Goal: Communication & Community: Answer question/provide support

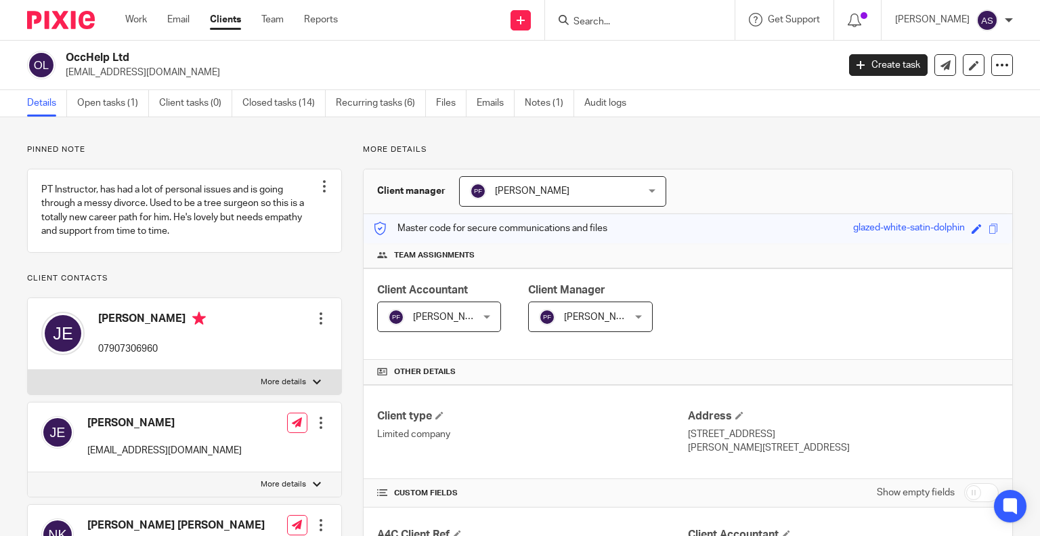
click at [612, 17] on input "Search" at bounding box center [633, 22] width 122 height 12
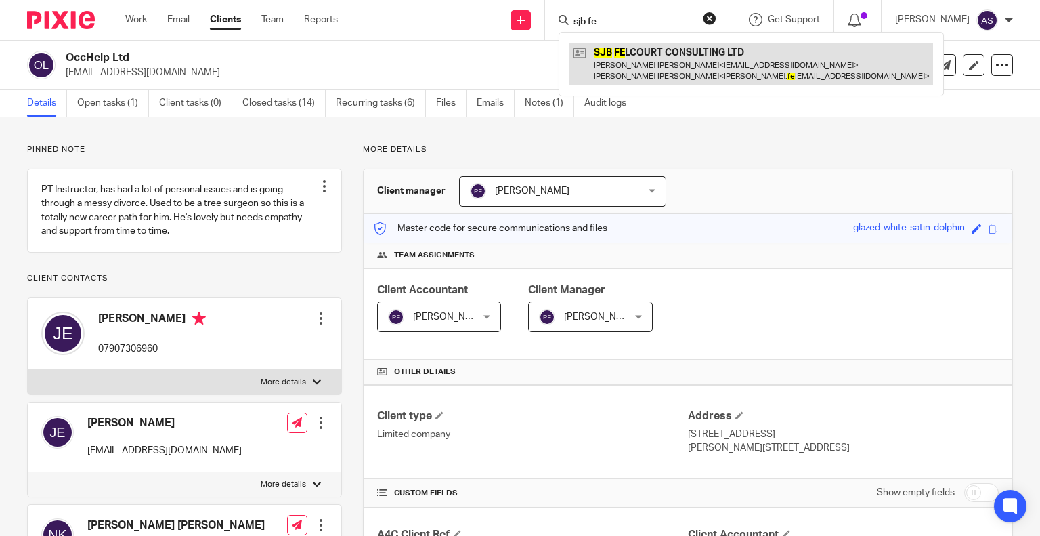
type input "sjb fe"
click at [673, 58] on link at bounding box center [752, 64] width 364 height 42
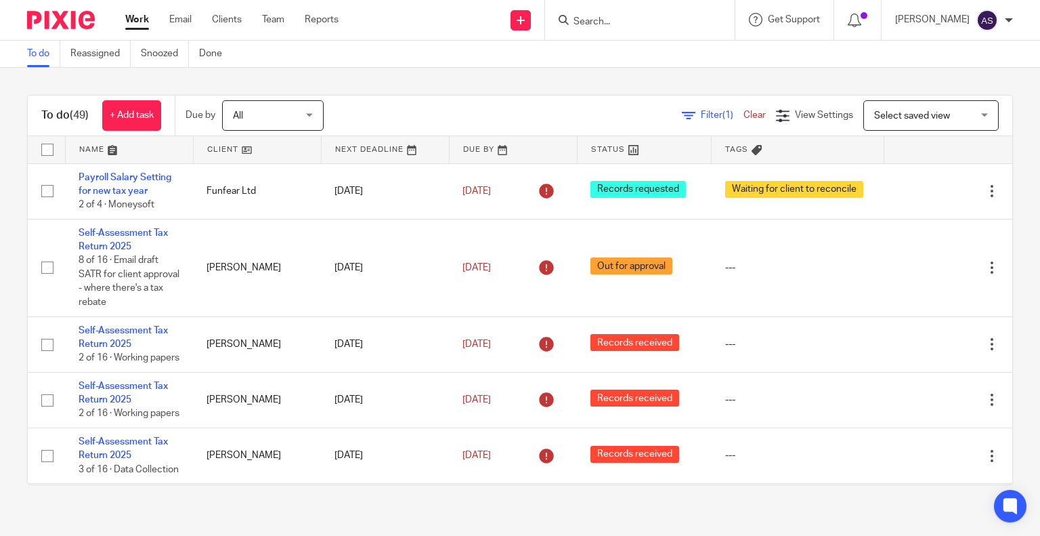
drag, startPoint x: 0, startPoint y: 0, endPoint x: 629, endPoint y: 27, distance: 629.2
click at [629, 27] on input "Search" at bounding box center [633, 22] width 122 height 12
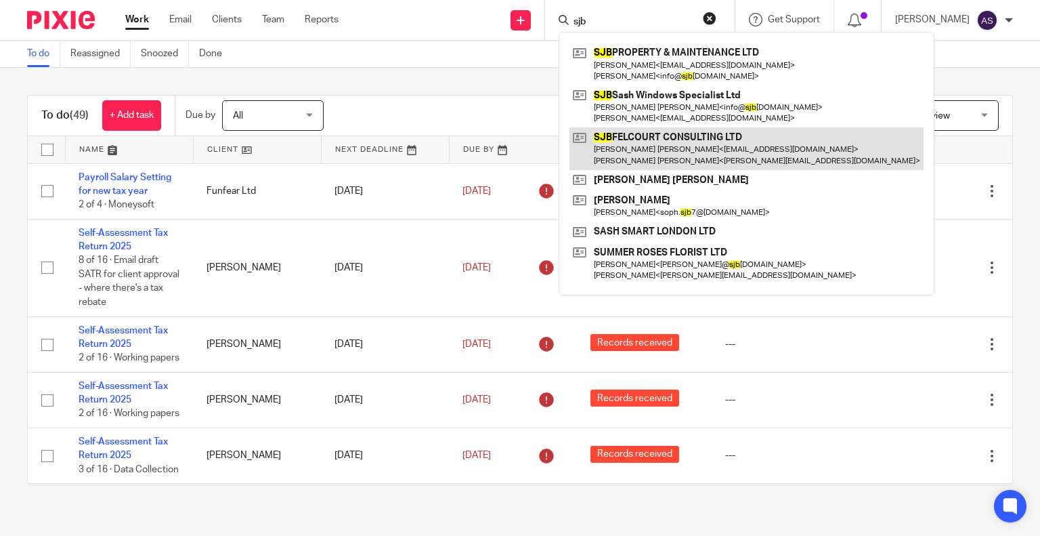
type input "sjb"
click at [690, 148] on link at bounding box center [747, 148] width 354 height 42
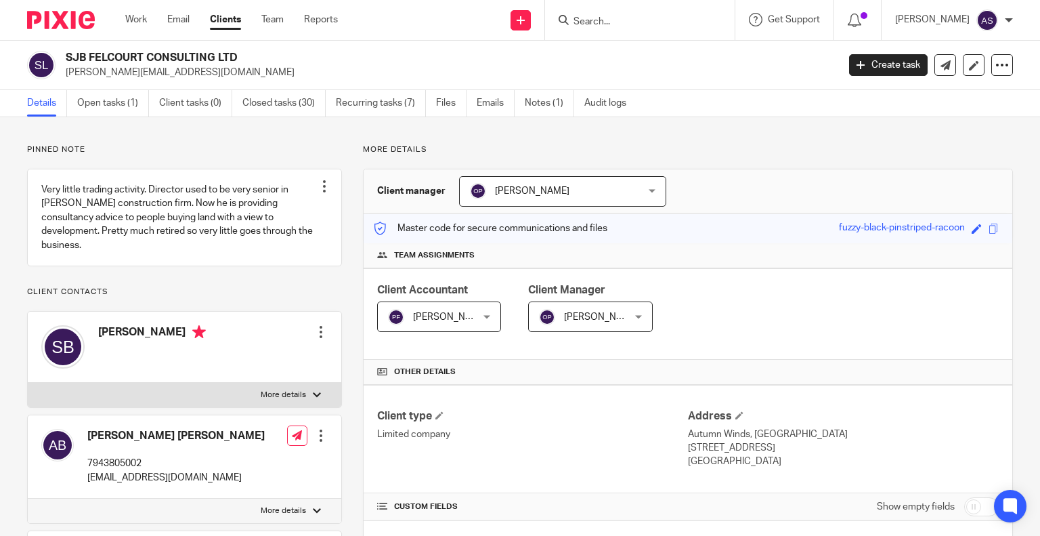
drag, startPoint x: 64, startPoint y: 57, endPoint x: 266, endPoint y: 61, distance: 201.2
click at [266, 61] on div "SJB FELCOURT CONSULTING LTD simon.felcourt@yahoo.com" at bounding box center [428, 65] width 802 height 28
copy h2 "SJB FELCOURT CONSULTING LTD"
click at [392, 85] on div "SJB FELCOURT CONSULTING LTD simon.felcourt@yahoo.com Create task Update from Co…" at bounding box center [520, 65] width 1040 height 49
drag, startPoint x: 65, startPoint y: 56, endPoint x: 249, endPoint y: 54, distance: 184.3
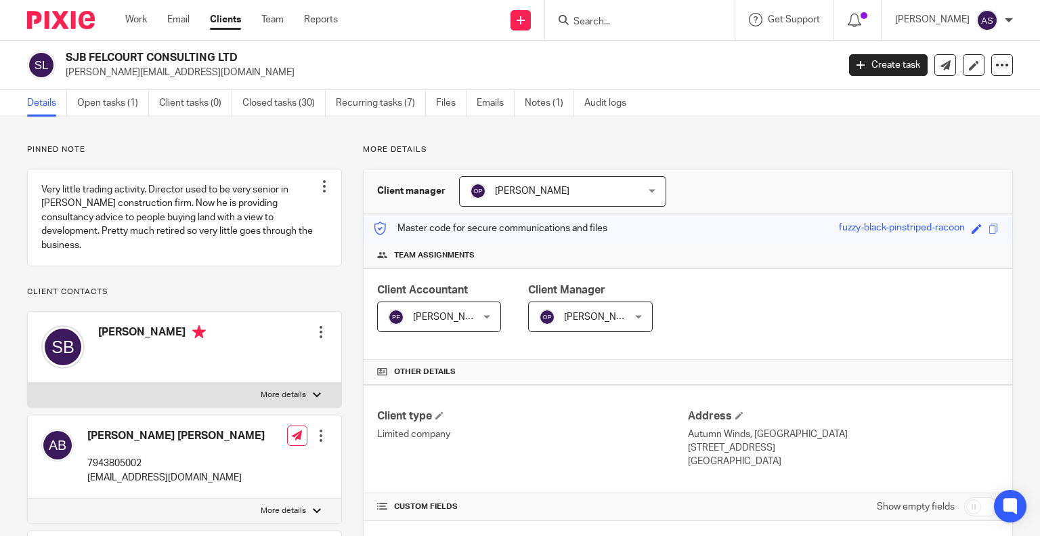
click at [249, 54] on h2 "SJB FELCOURT CONSULTING LTD" at bounding box center [371, 58] width 611 height 14
copy h2 "SJB FELCOURT CONSULTING LTD"
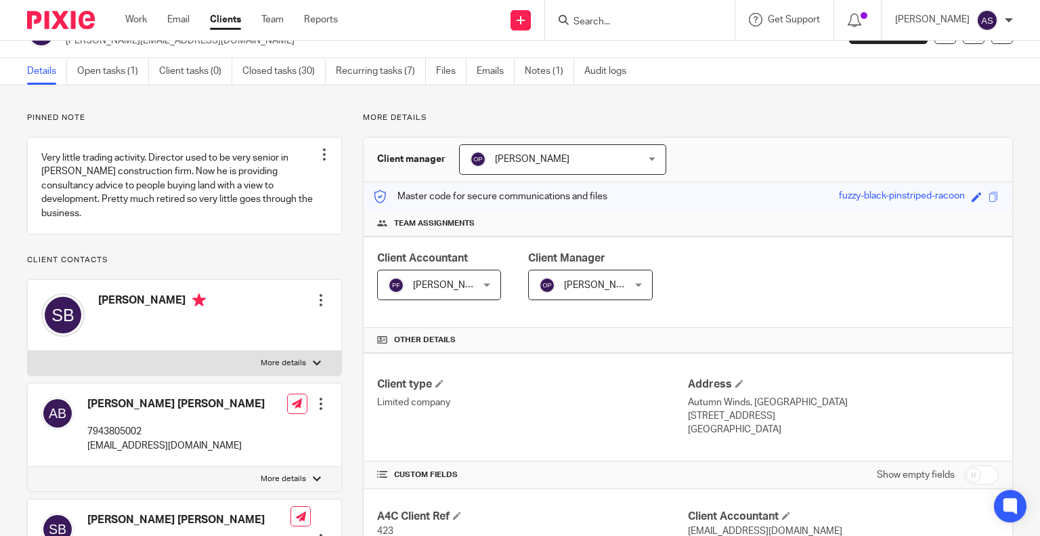
scroll to position [16, 0]
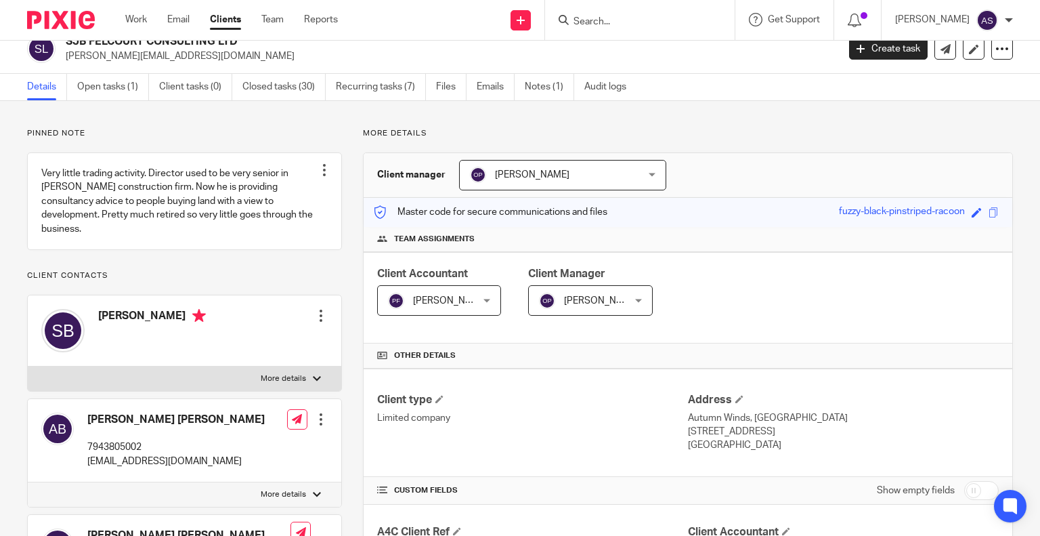
click at [605, 23] on input "Search" at bounding box center [633, 22] width 122 height 12
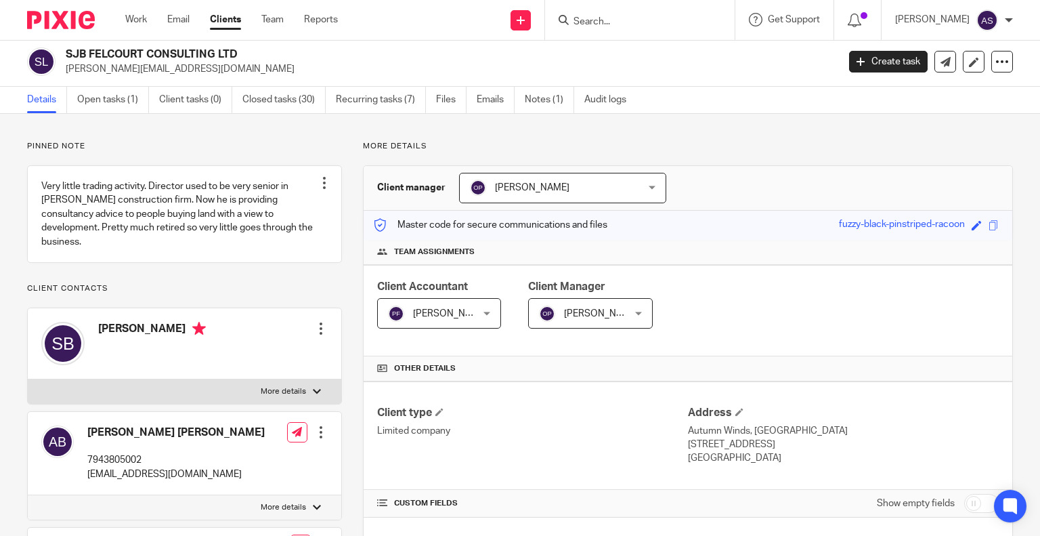
scroll to position [0, 0]
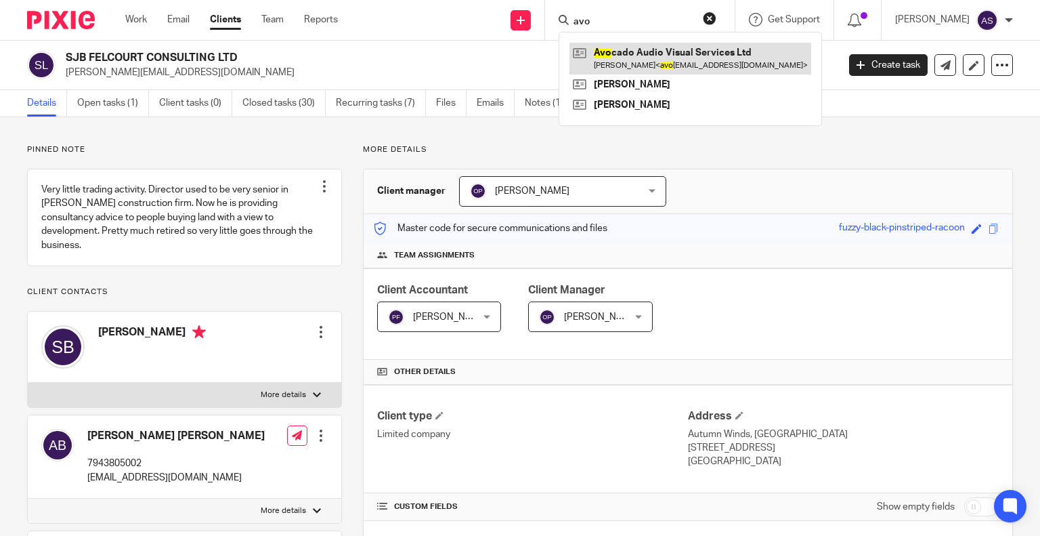
type input "avo"
click at [675, 65] on link at bounding box center [691, 58] width 242 height 31
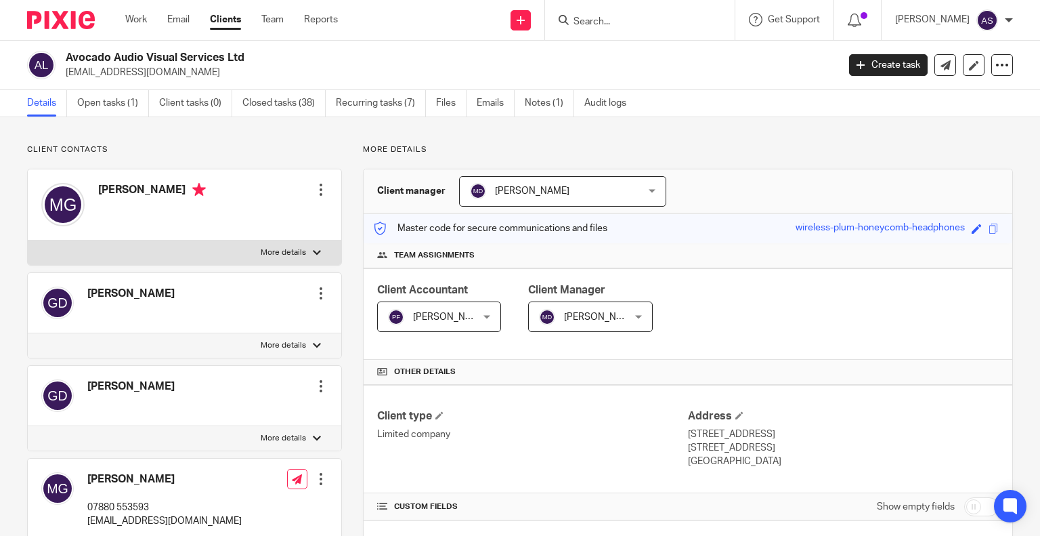
drag, startPoint x: 68, startPoint y: 53, endPoint x: 296, endPoint y: 60, distance: 228.4
click at [329, 58] on h2 "Avocado Audio Visual Services Ltd" at bounding box center [371, 58] width 611 height 14
copy h2 "Avocado Audio Visual Services Ltd"
click at [184, 60] on h2 "Avocado Audio Visual Services Ltd" at bounding box center [371, 58] width 611 height 14
click at [119, 97] on link "Open tasks (1)" at bounding box center [113, 103] width 72 height 26
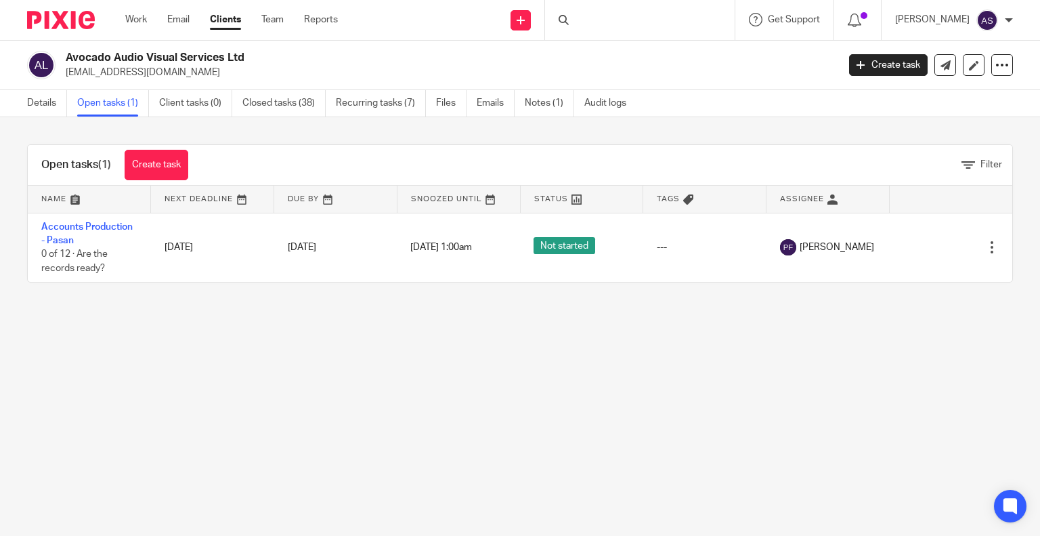
click at [82, 224] on link "Accounts Production - Pasan" at bounding box center [86, 233] width 91 height 23
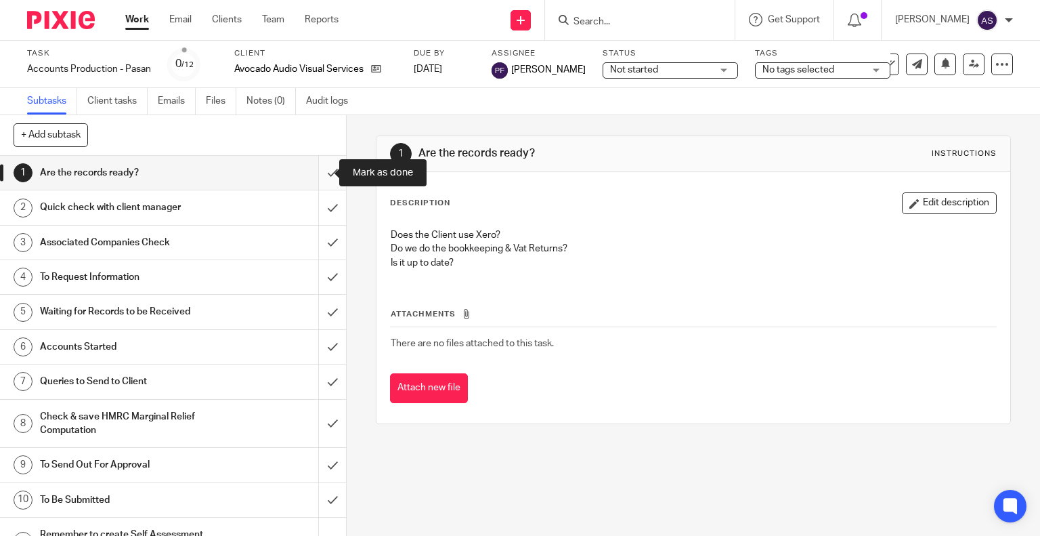
click at [316, 174] on input "submit" at bounding box center [173, 173] width 346 height 34
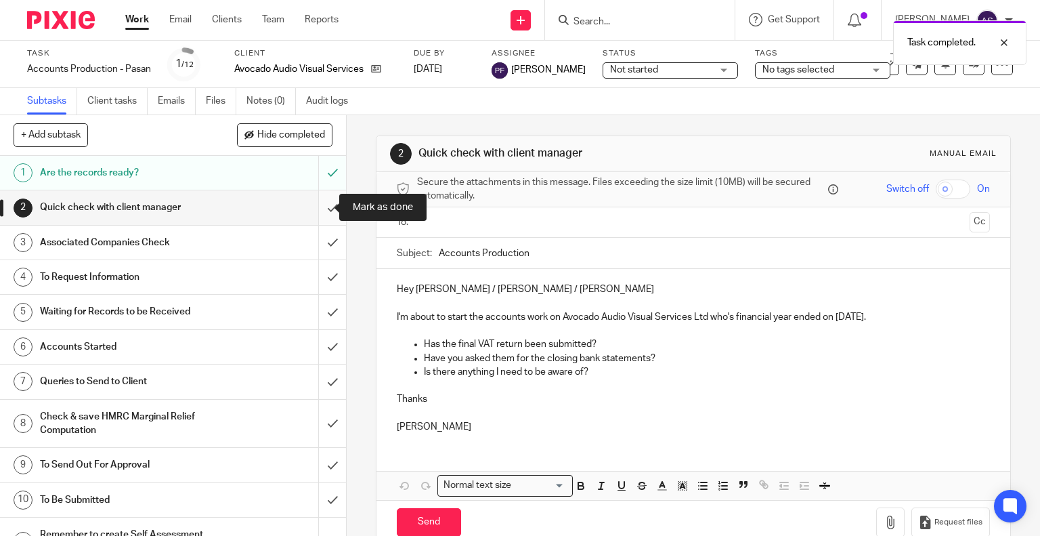
click at [314, 209] on input "submit" at bounding box center [173, 207] width 346 height 34
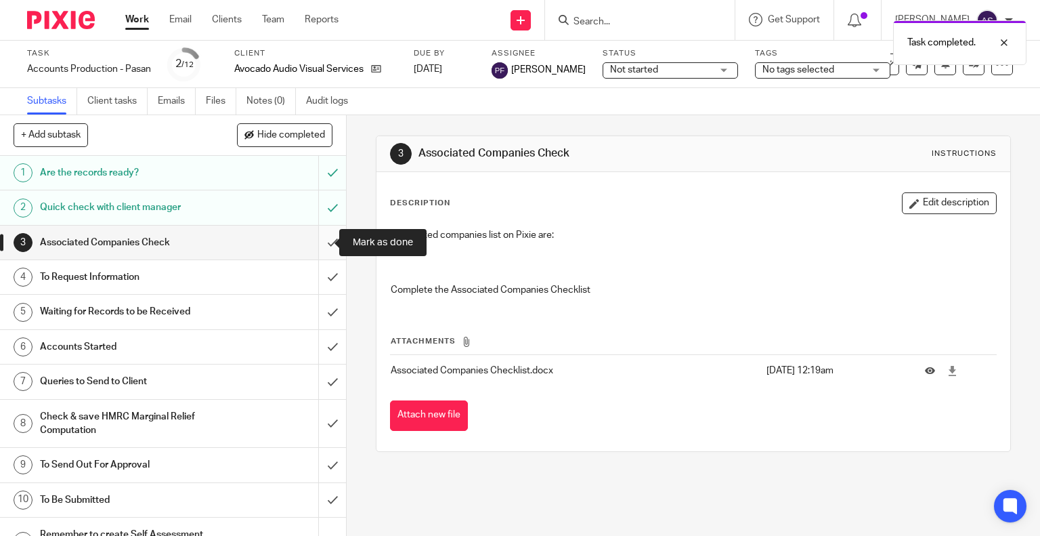
click at [314, 240] on input "submit" at bounding box center [173, 243] width 346 height 34
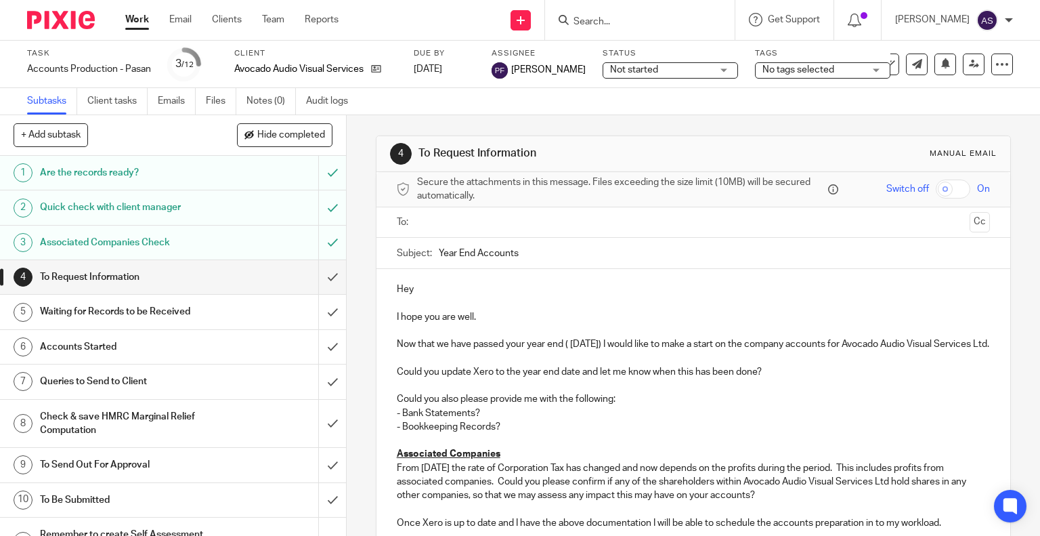
click at [100, 267] on h1 "To Request Information" at bounding box center [128, 277] width 177 height 20
click at [372, 68] on link at bounding box center [372, 69] width 17 height 14
click at [376, 68] on icon at bounding box center [376, 69] width 10 height 10
click at [421, 286] on p "Hey" at bounding box center [694, 289] width 594 height 14
click at [476, 316] on p "I hope you are well." at bounding box center [694, 317] width 594 height 14
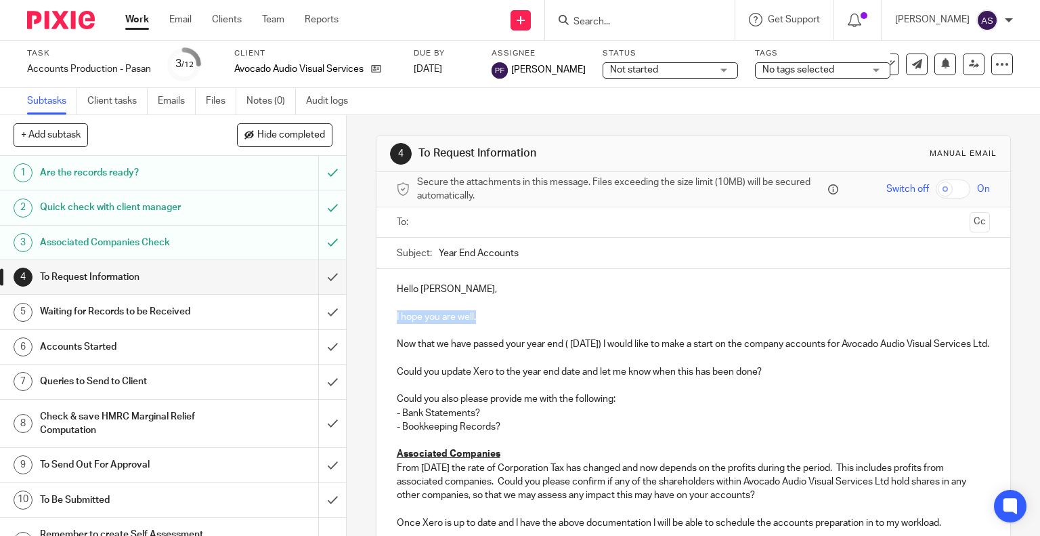
drag, startPoint x: 482, startPoint y: 315, endPoint x: 383, endPoint y: 323, distance: 99.2
click at [383, 323] on div "Hello Mike, I hope you are well. Now that we have passed your year end ( 31 Mar…" at bounding box center [694, 411] width 635 height 285
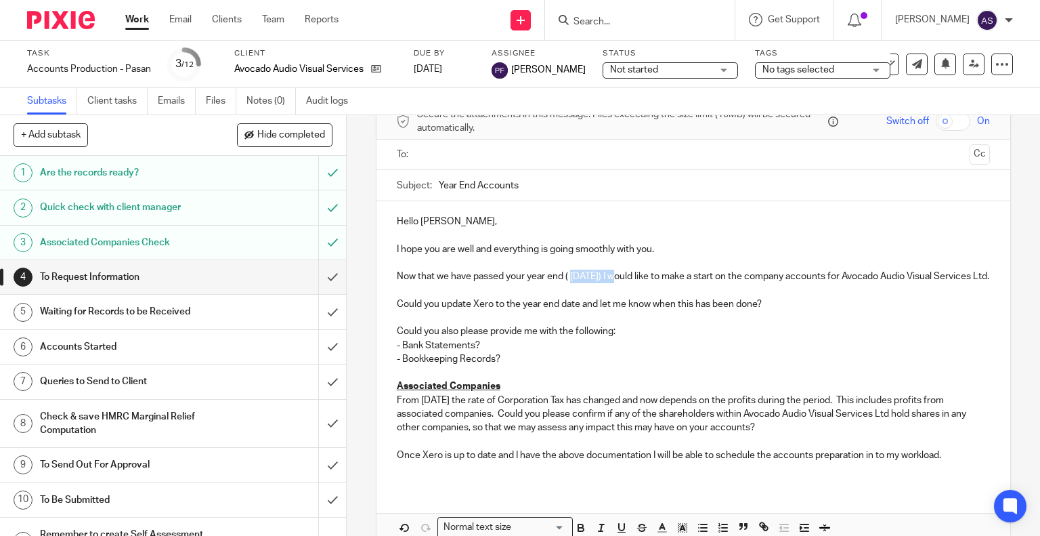
drag, startPoint x: 566, startPoint y: 276, endPoint x: 621, endPoint y: 281, distance: 54.4
click at [621, 281] on p "Now that we have passed your year end ( 31 Mar 2024) I would like to make a sta…" at bounding box center [694, 277] width 594 height 14
click at [455, 283] on p "Now that we have passed your year end ( 31 March 2025) I would like to make a s…" at bounding box center [694, 277] width 594 height 14
click at [624, 338] on p "Could you also please provide me with the following:" at bounding box center [694, 331] width 594 height 14
click at [485, 352] on p "- Bank Statements?" at bounding box center [694, 346] width 594 height 14
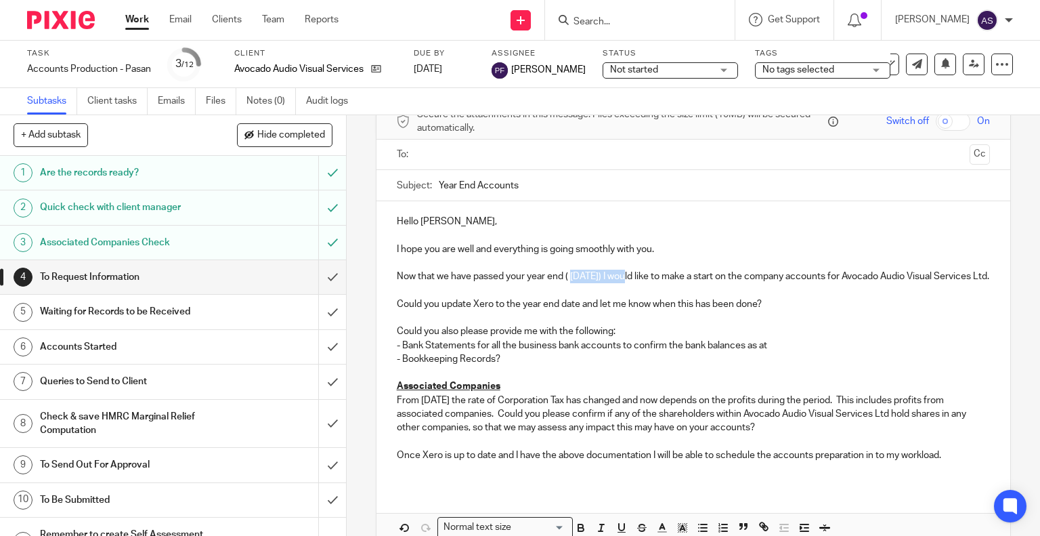
drag, startPoint x: 568, startPoint y: 276, endPoint x: 630, endPoint y: 278, distance: 61.7
click at [630, 278] on p "Now that we have passed your year end ( 31 March 2025) I would like to make a s…" at bounding box center [694, 277] width 594 height 14
copy p "31 March 2025"
click at [771, 352] on p "- Bank Statements for all the business bank accounts to confirm the bank balanc…" at bounding box center [694, 346] width 594 height 14
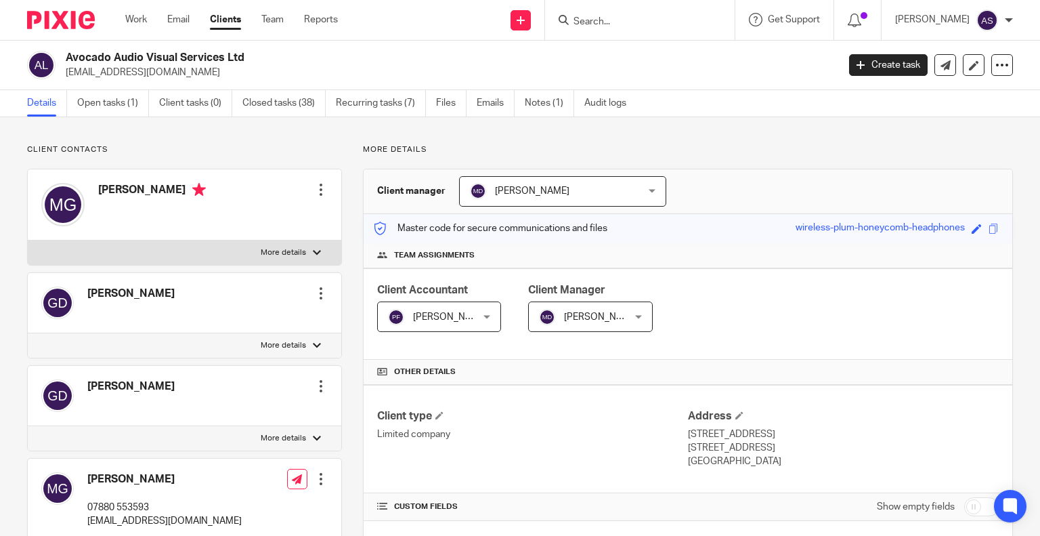
click at [39, 102] on link "Details" at bounding box center [47, 103] width 40 height 26
click at [499, 102] on link "Emails" at bounding box center [496, 103] width 38 height 26
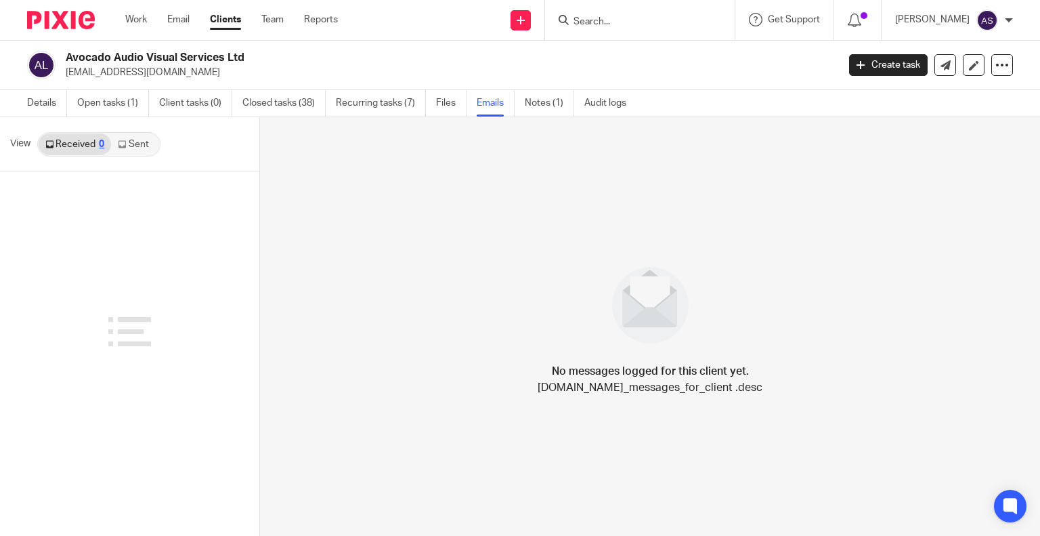
click at [145, 142] on link "Sent" at bounding box center [134, 144] width 47 height 22
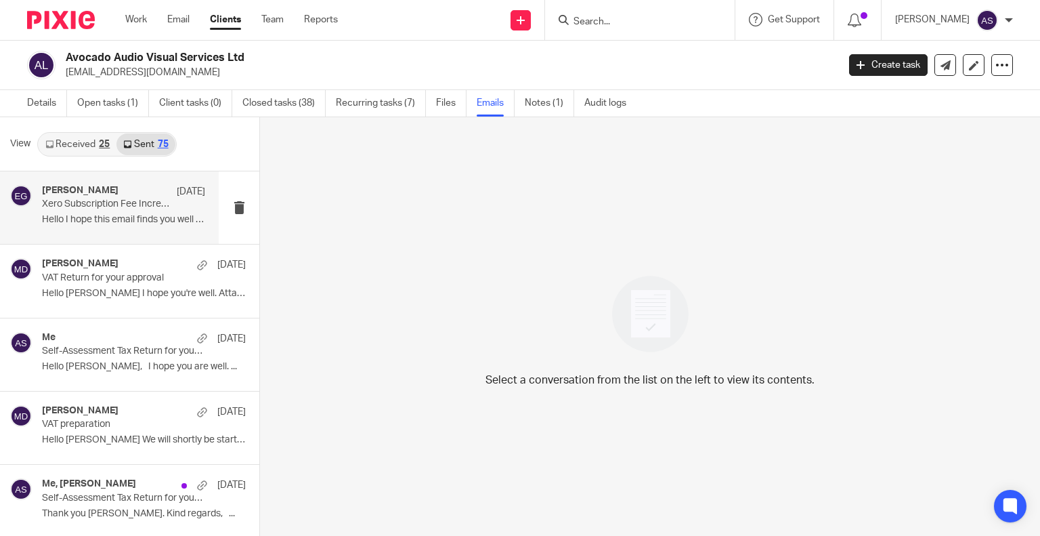
click at [84, 200] on p "Xero Subscription Fee Increase – From 1st Sept £37/month" at bounding box center [107, 204] width 131 height 12
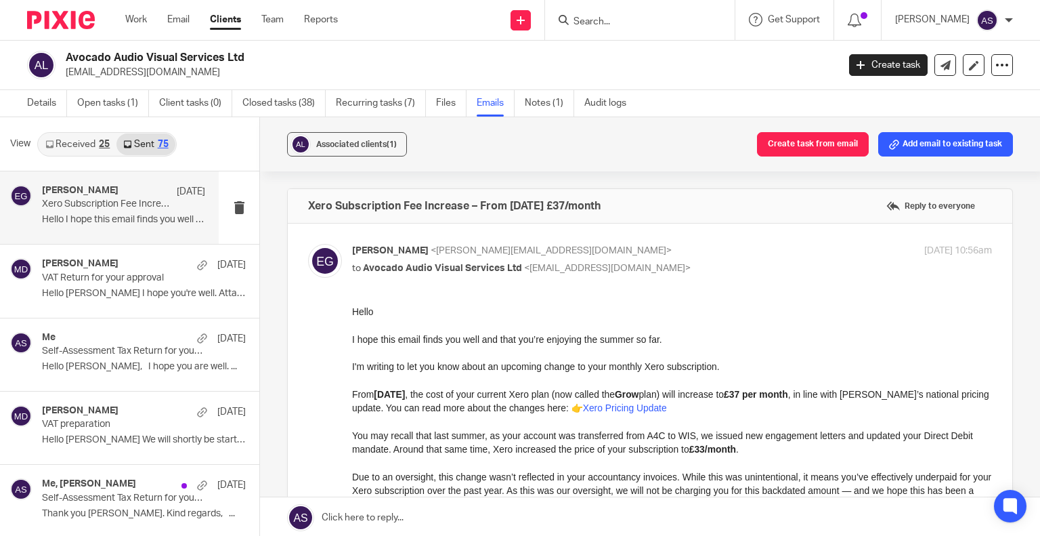
scroll to position [135, 0]
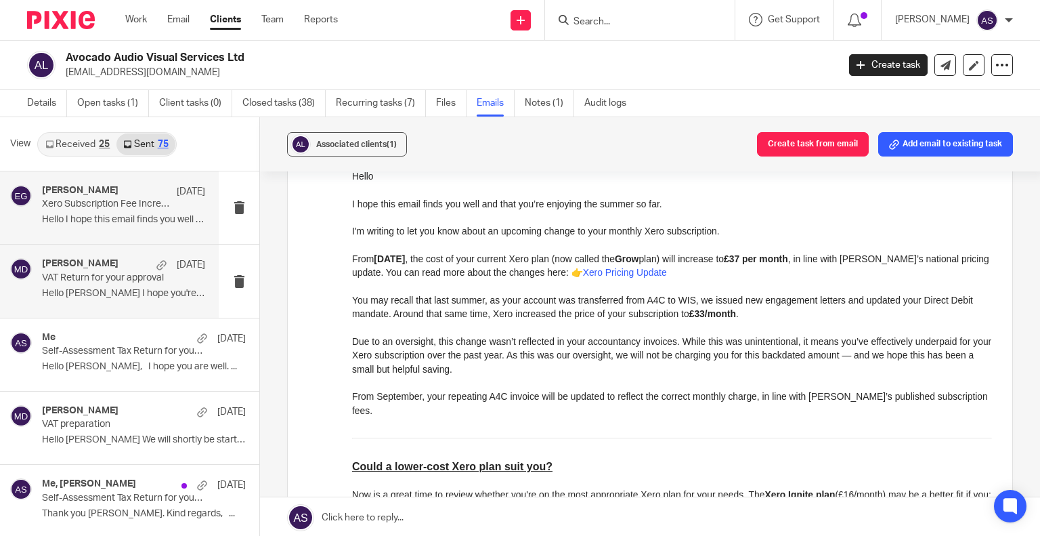
click at [79, 285] on div "Meghan Dumphreys 10 Jul VAT Return for your approval Hello Mike I hope you're w…" at bounding box center [123, 280] width 163 height 45
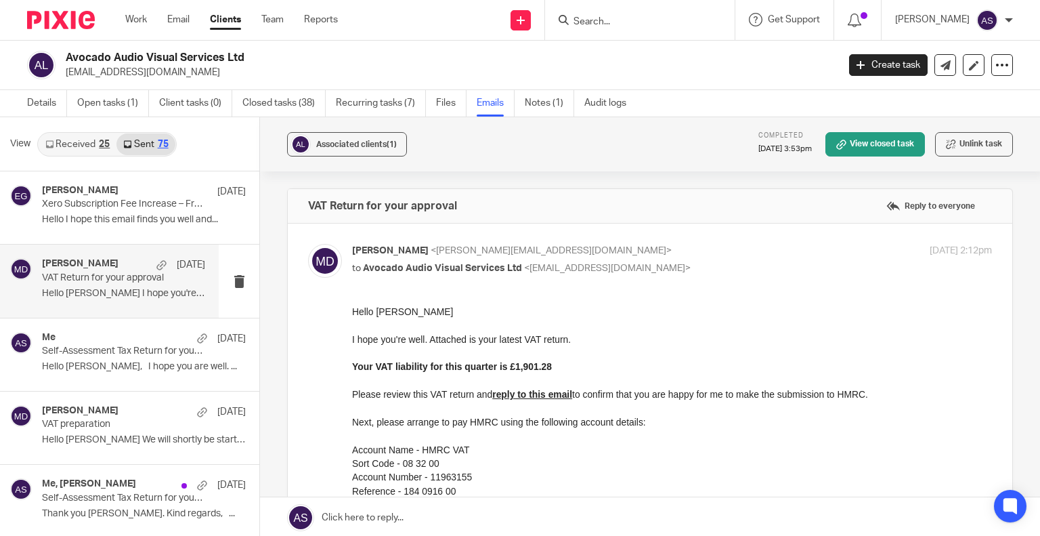
scroll to position [0, 0]
click at [79, 354] on p "Self-Assessment Tax Return for your approval" at bounding box center [107, 351] width 131 height 12
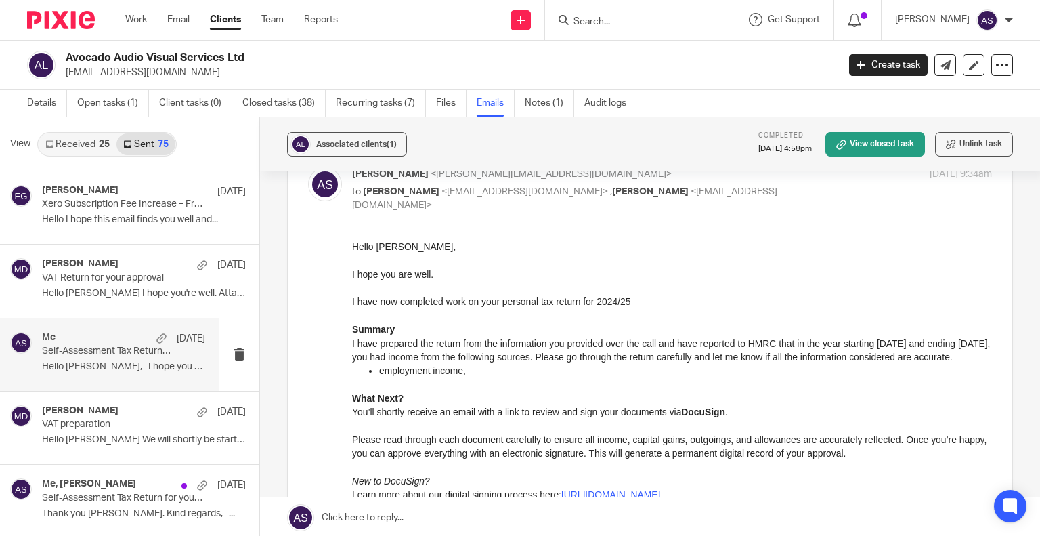
scroll to position [135, 0]
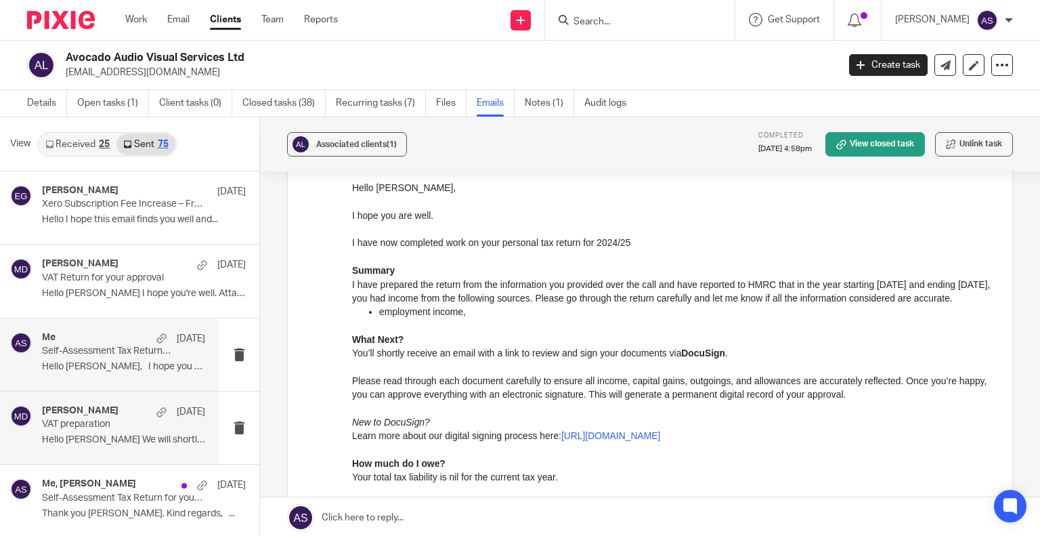
click at [70, 414] on h4 "[PERSON_NAME]" at bounding box center [80, 411] width 77 height 12
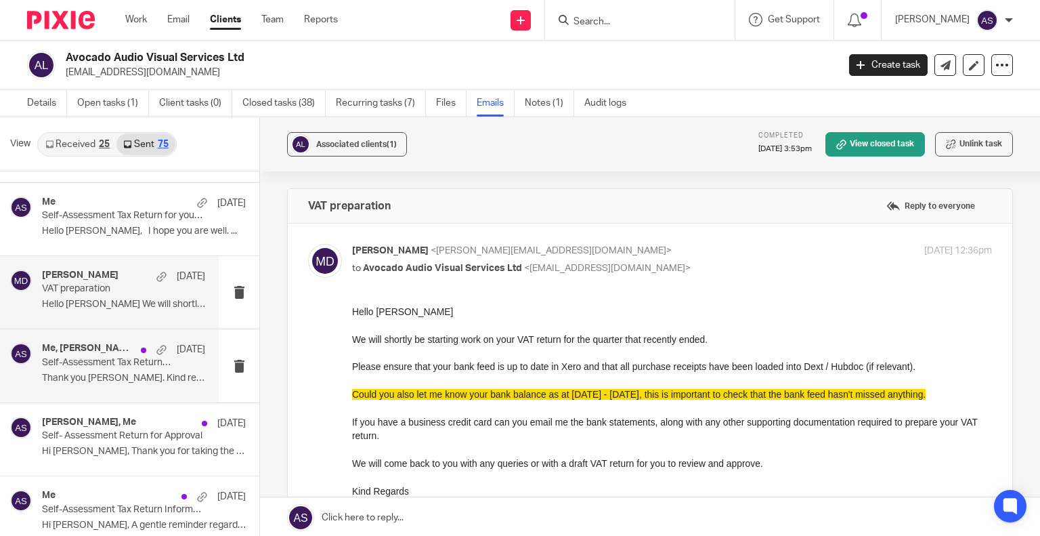
click at [78, 381] on p "Thank you Mike. Kind regards, ..." at bounding box center [123, 379] width 163 height 12
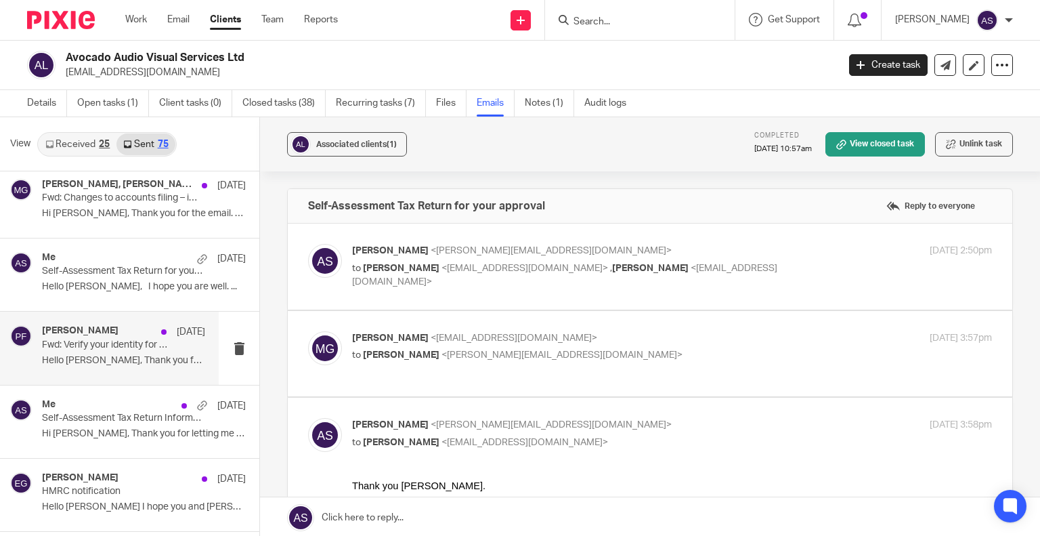
scroll to position [542, 0]
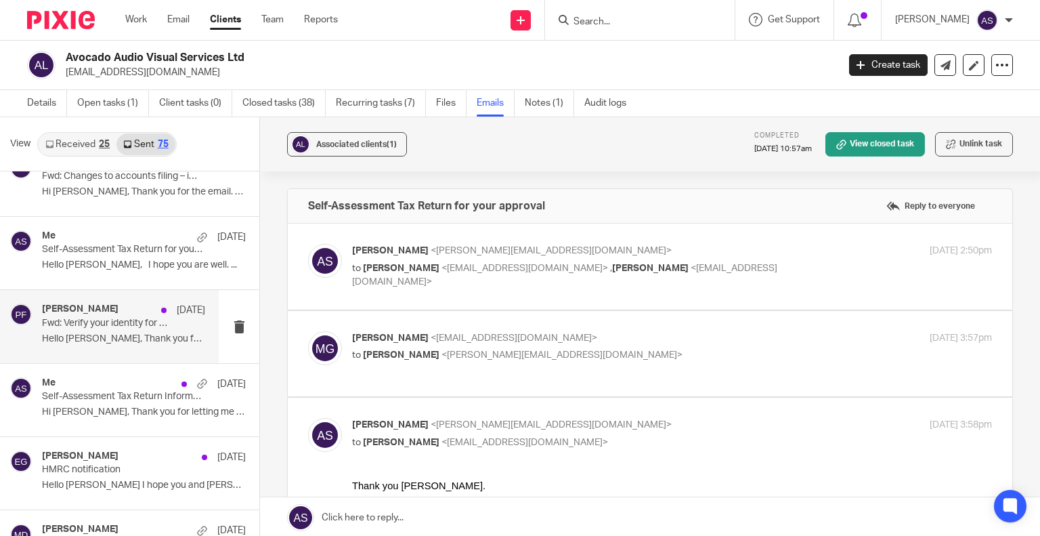
click at [133, 320] on p "Fwd: Verify your identity for Companies House now" at bounding box center [107, 324] width 131 height 12
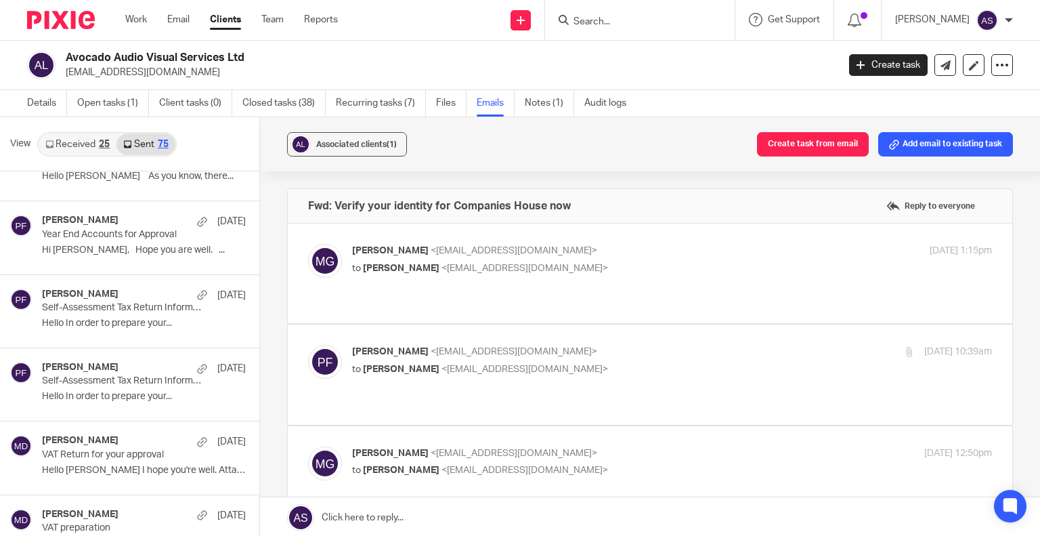
scroll to position [1355, 0]
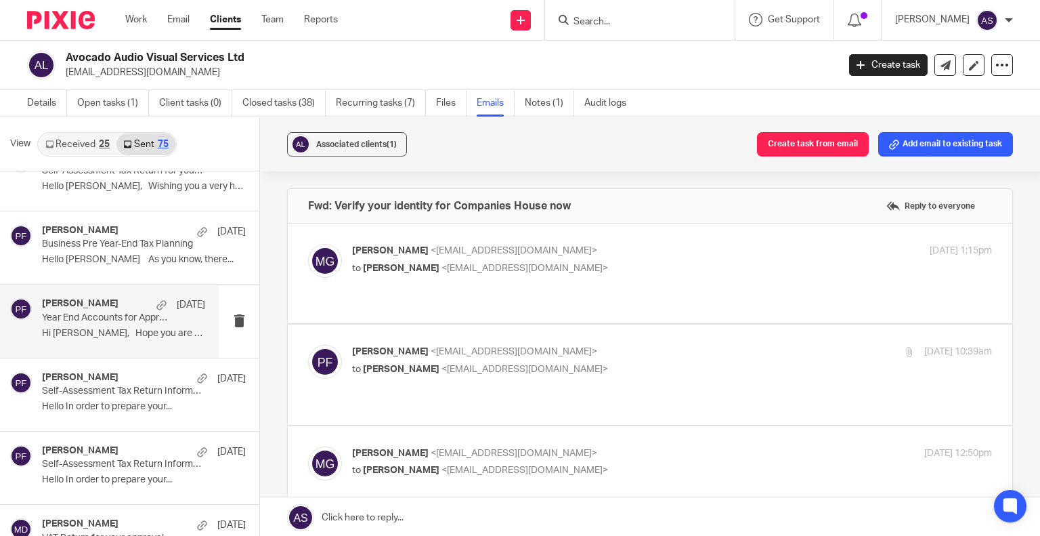
click at [102, 338] on div "Pasan Fernando 16 Dec Year End Accounts for Approval Hi Mike, Hope you are well…" at bounding box center [123, 320] width 163 height 45
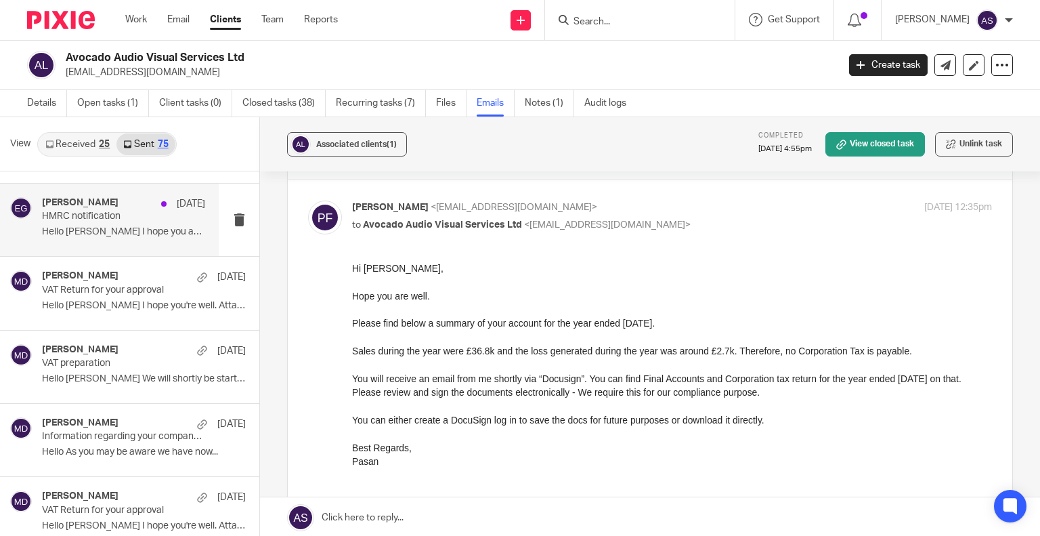
scroll to position [2710, 0]
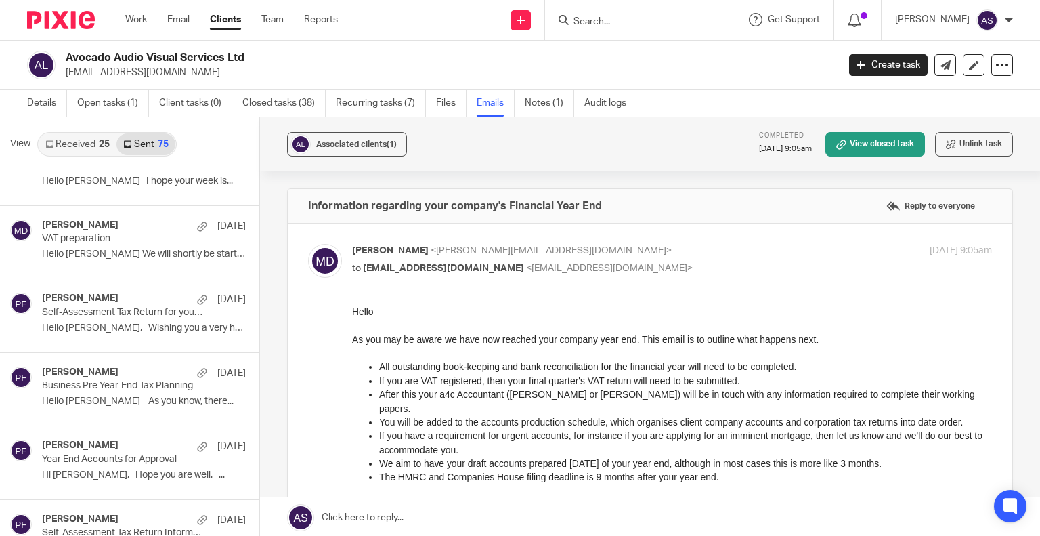
scroll to position [3116, 0]
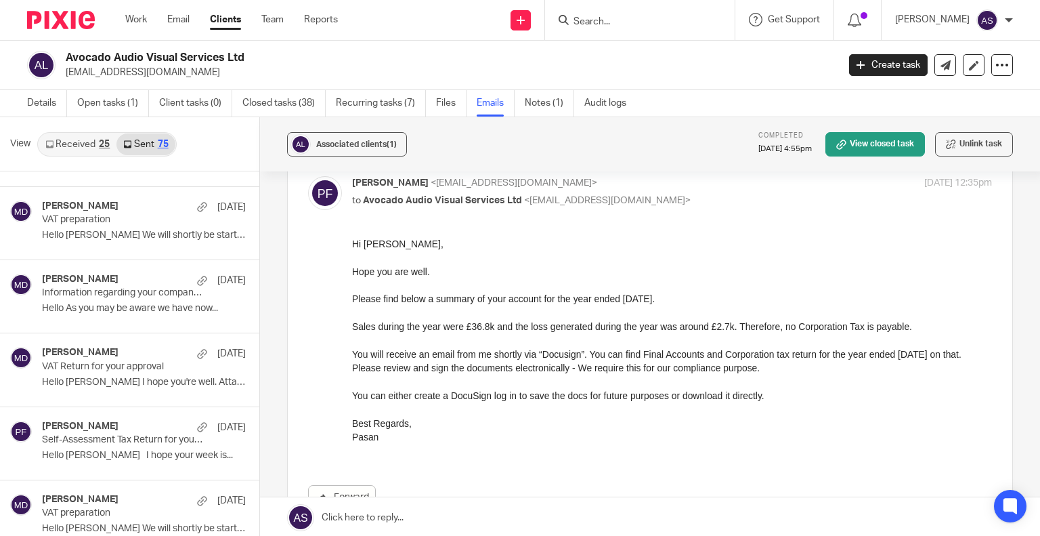
scroll to position [4674, 0]
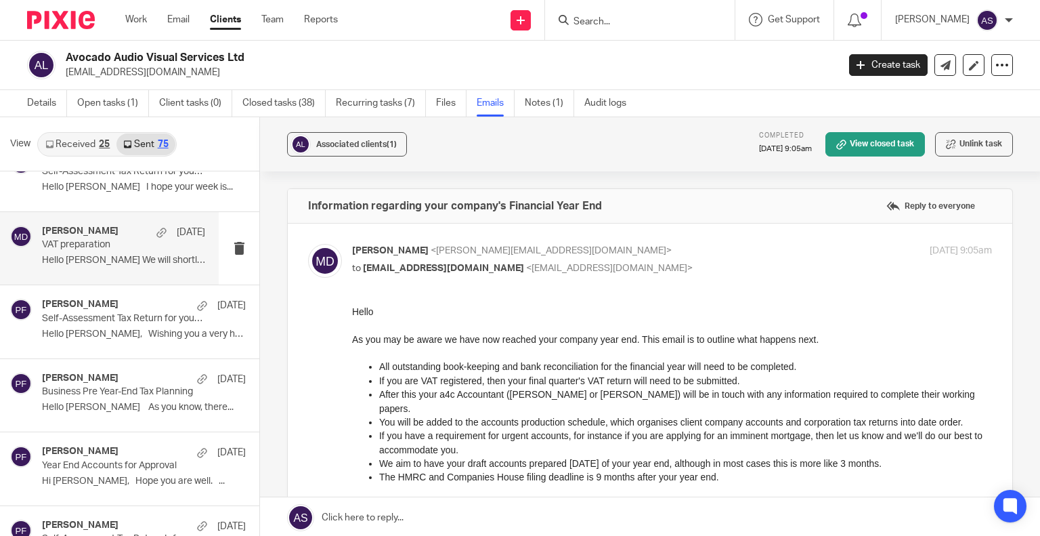
scroll to position [4945, 0]
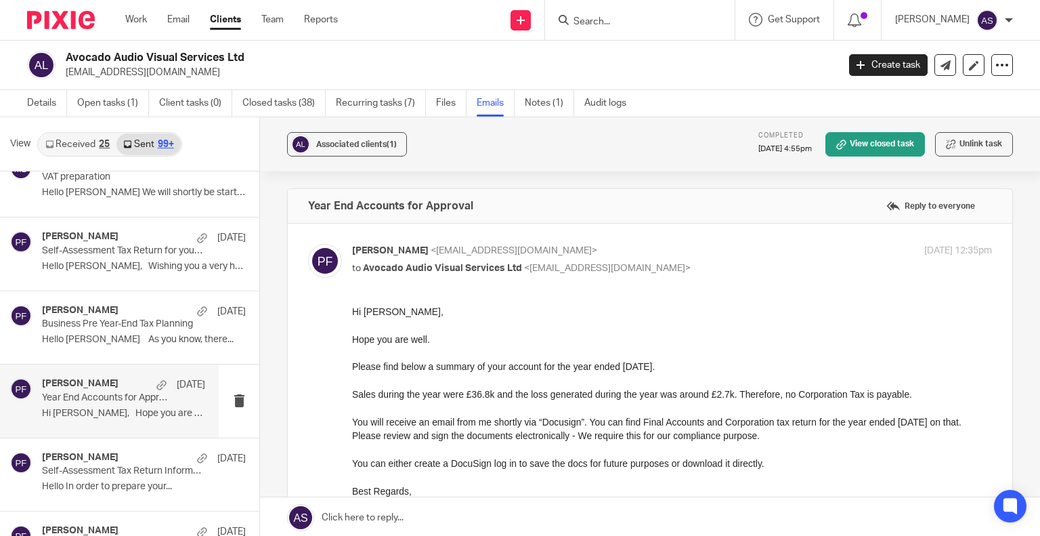
scroll to position [0, 0]
click at [60, 408] on p "Hi Mike, Hope you are well. ..." at bounding box center [123, 414] width 163 height 12
